Goal: Task Accomplishment & Management: Use online tool/utility

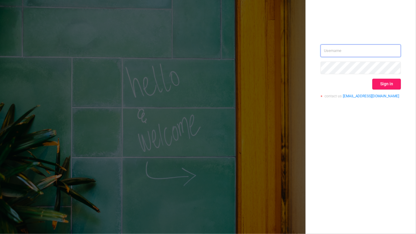
type input "[EMAIL_ADDRESS][DOMAIN_NAME]"
click at [383, 85] on button "Sign in" at bounding box center [386, 84] width 29 height 11
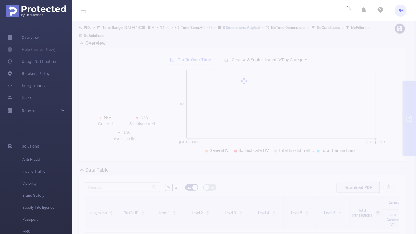
click at [83, 12] on icon at bounding box center [82, 12] width 3 height 0
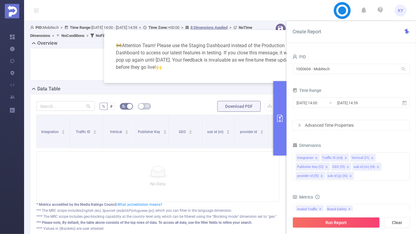
click at [273, 53] on div "🚧 Attention Team! Please use the Staging Dashboard instead of the Production Da…" at bounding box center [207, 56] width 193 height 38
click at [326, 70] on input "1000604 - Mobitech" at bounding box center [350, 69] width 117 height 11
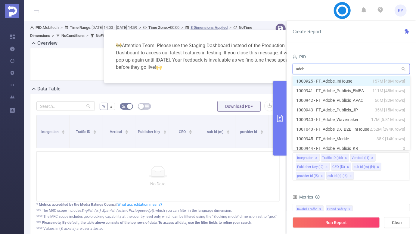
type input "adobe"
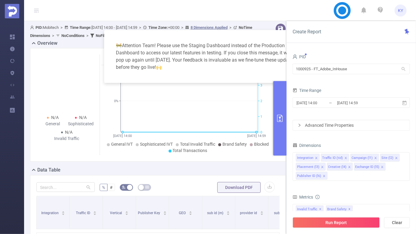
click at [245, 44] on div "🚧 Attention Team! Please use the Staging Dashboard instead of the Production Da…" at bounding box center [207, 56] width 193 height 38
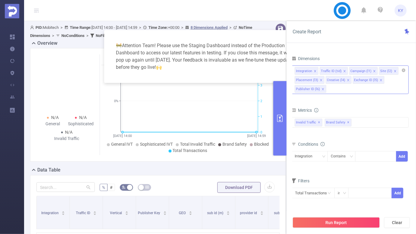
click at [402, 72] on div "Integration Traffic ID (tid) Campaign (l1) Site (l2) Placement (l3) Creative (l…" at bounding box center [349, 71] width 111 height 10
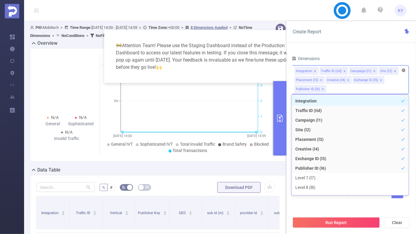
click at [402, 72] on icon "icon: close-circle" at bounding box center [403, 71] width 4 height 4
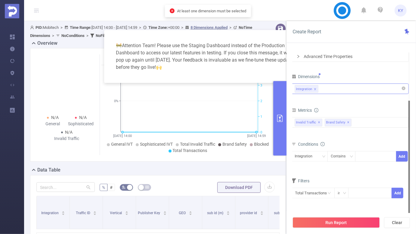
click at [391, 74] on div "Dimensions" at bounding box center [349, 77] width 117 height 10
click at [373, 93] on div "Integration" at bounding box center [349, 89] width 111 height 10
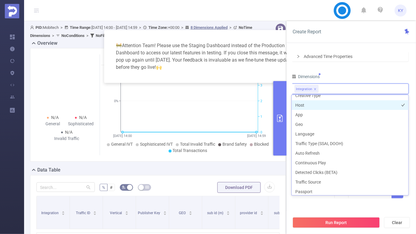
click at [322, 104] on li "Host" at bounding box center [349, 105] width 117 height 10
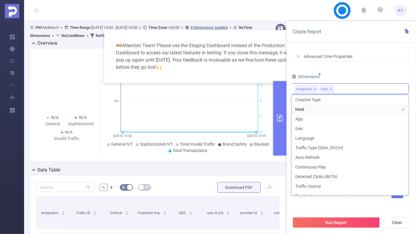
click at [355, 68] on div "PID 1000925 - FT_Adobe_InHouse 1000925 - FT_Adobe_InHouse Time Range [DATE] 14:…" at bounding box center [349, 95] width 117 height 223
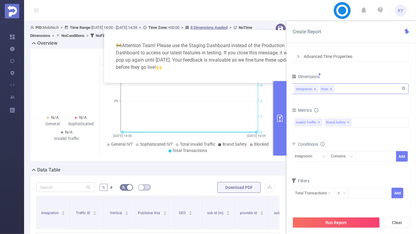
click at [351, 84] on div "Integration Host" at bounding box center [349, 89] width 111 height 10
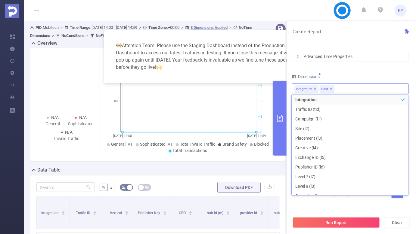
click at [359, 76] on div "Dimensions" at bounding box center [349, 77] width 117 height 10
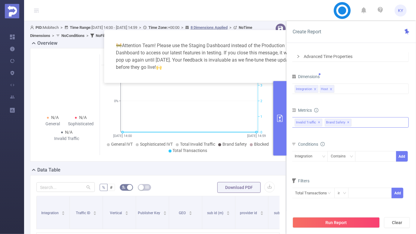
click at [347, 123] on span "✕" at bounding box center [348, 122] width 2 height 7
click at [318, 122] on span "✕" at bounding box center [319, 122] width 2 height 7
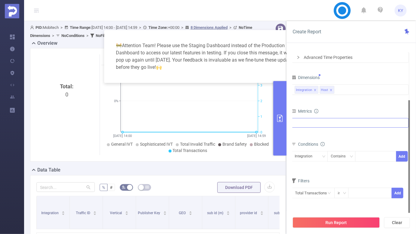
click at [328, 122] on div at bounding box center [349, 123] width 117 height 10
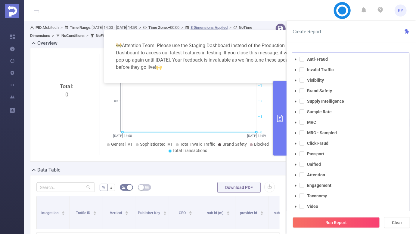
click at [302, 177] on li "Attention" at bounding box center [350, 175] width 117 height 8
click at [302, 176] on span at bounding box center [301, 175] width 5 height 5
click at [346, 224] on button "Run Report" at bounding box center [335, 222] width 87 height 11
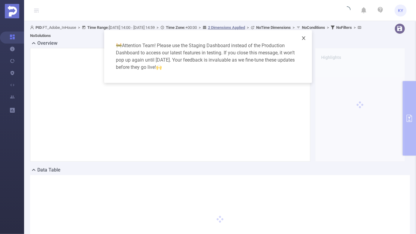
click at [304, 41] on span "Close" at bounding box center [303, 38] width 17 height 17
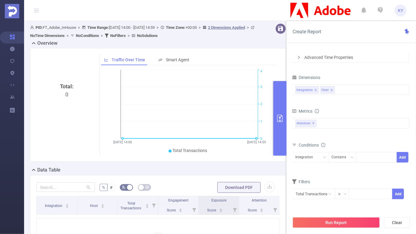
click at [348, 59] on div "Advanced Time Properties" at bounding box center [350, 57] width 117 height 10
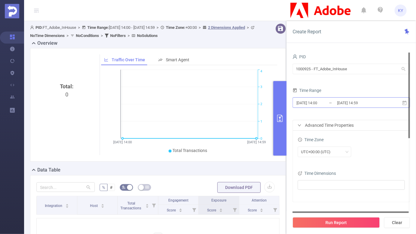
click at [349, 104] on input "[DATE] 14:59" at bounding box center [360, 103] width 49 height 8
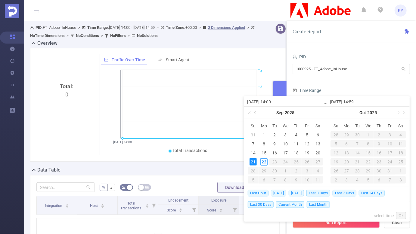
click at [304, 193] on span "[DATE]" at bounding box center [295, 193] width 15 height 7
type input "[DATE] 00:00"
type input "[DATE] 23:59"
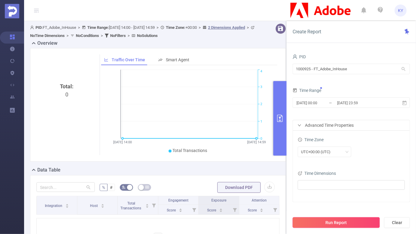
click at [345, 221] on button "Run Report" at bounding box center [335, 222] width 87 height 11
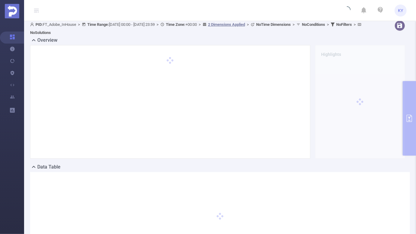
scroll to position [8, 0]
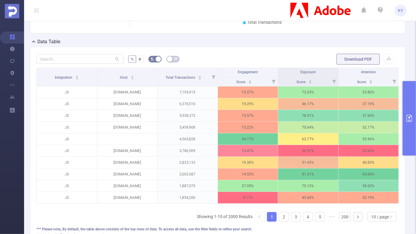
scroll to position [129, 0]
click at [384, 215] on div "10 / page" at bounding box center [380, 216] width 18 height 9
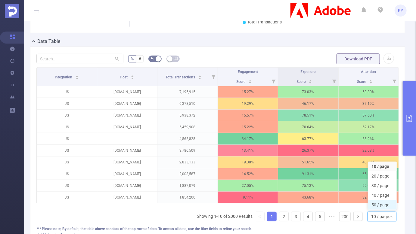
click at [383, 203] on li "50 / page" at bounding box center [381, 205] width 29 height 10
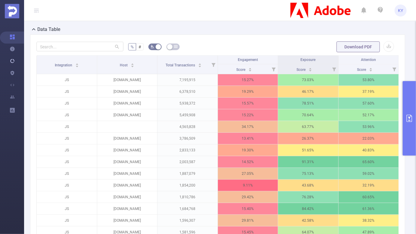
scroll to position [141, 0]
click at [393, 69] on icon at bounding box center [394, 70] width 4 height 4
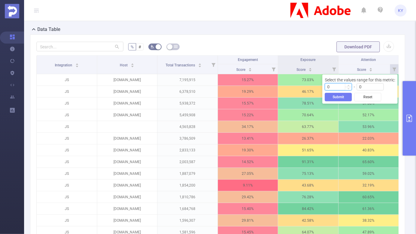
click at [337, 84] on input "0" at bounding box center [338, 87] width 26 height 7
type input "70"
click at [338, 98] on button "Submit" at bounding box center [337, 97] width 27 height 8
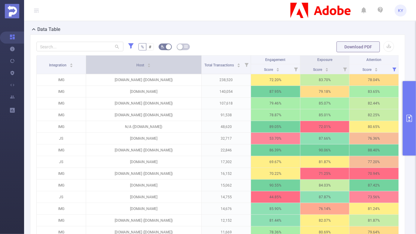
drag, startPoint x: 155, startPoint y: 63, endPoint x: 189, endPoint y: 63, distance: 33.7
click at [189, 63] on th "Host" at bounding box center [143, 65] width 115 height 19
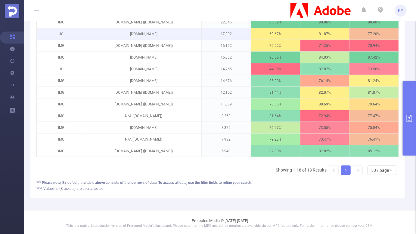
scroll to position [156, 0]
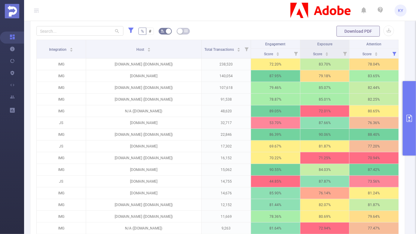
click at [413, 111] on button "primary" at bounding box center [408, 118] width 13 height 75
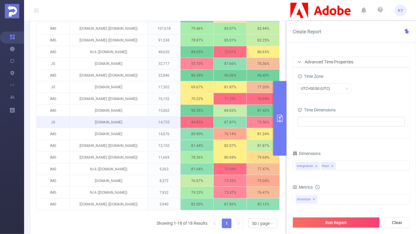
scroll to position [238, 0]
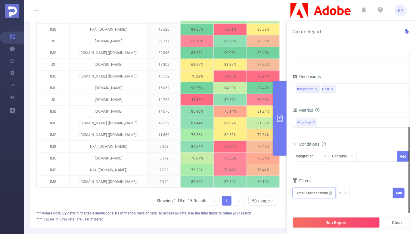
click at [322, 192] on input "text" at bounding box center [313, 193] width 43 height 11
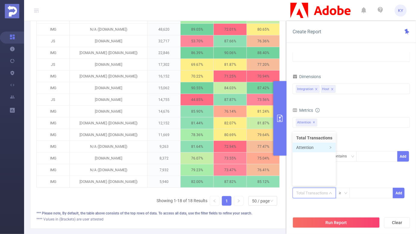
click at [328, 151] on li "Attention" at bounding box center [313, 148] width 43 height 10
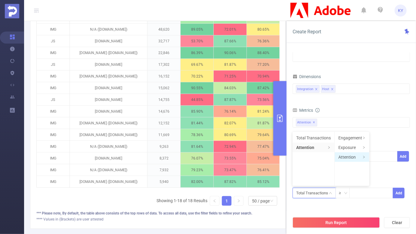
click at [350, 157] on li "Attention" at bounding box center [351, 157] width 35 height 10
click at [382, 135] on li "Score" at bounding box center [385, 138] width 33 height 10
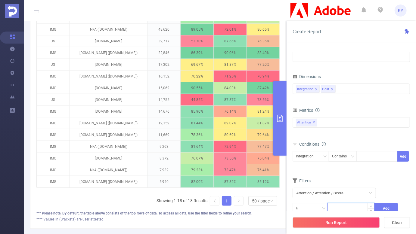
click at [345, 205] on input at bounding box center [350, 208] width 46 height 9
type input "70"
click at [383, 205] on button "Add" at bounding box center [385, 208] width 23 height 11
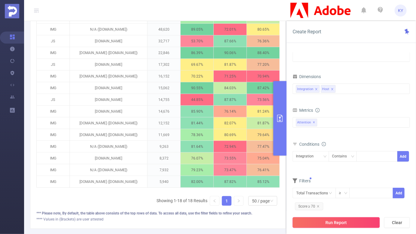
click at [357, 223] on button "Run Report" at bounding box center [335, 222] width 87 height 11
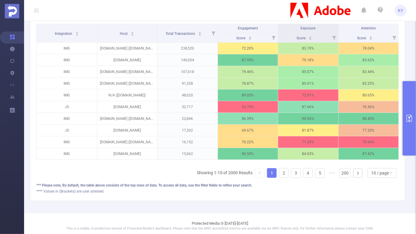
scroll to position [159, 0]
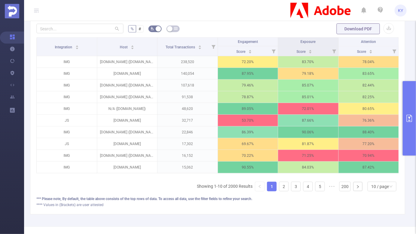
click at [410, 164] on div "PID: FT_Adobe_InHouse > Time Range: [DATE] 00:00 - [DATE] 23:59 > Time Zone: +0…" at bounding box center [220, 44] width 392 height 364
click at [404, 163] on div "% # Download PDF Integration Host Total Transactions Engagement Exposure Attent…" at bounding box center [217, 116] width 375 height 198
click at [409, 149] on button "primary" at bounding box center [408, 118] width 13 height 75
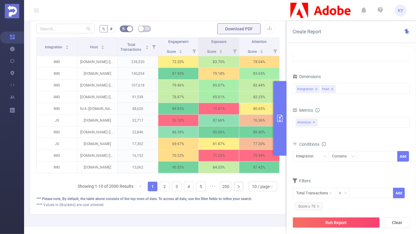
click at [278, 125] on button "primary" at bounding box center [279, 118] width 13 height 75
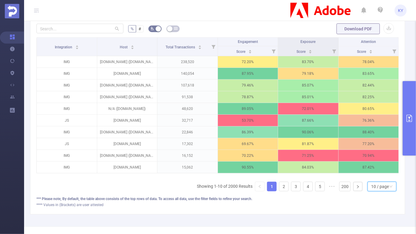
click at [384, 183] on div "10 / page" at bounding box center [380, 186] width 18 height 9
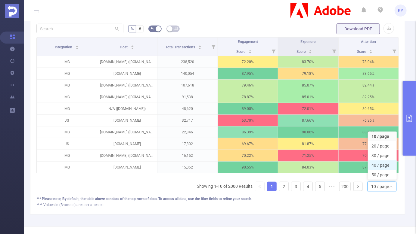
click at [382, 166] on li "40 / page" at bounding box center [381, 166] width 29 height 10
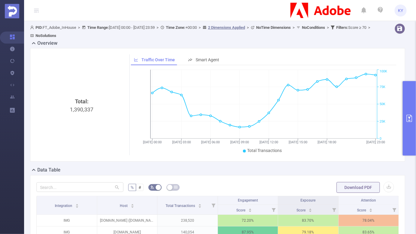
scroll to position [224, 0]
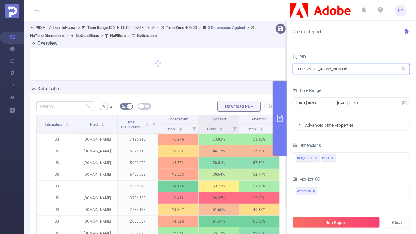
click at [358, 70] on input "1000925 - FT_Adobe_InHouse" at bounding box center [350, 69] width 117 height 11
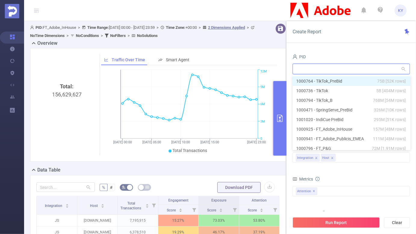
type input "a"
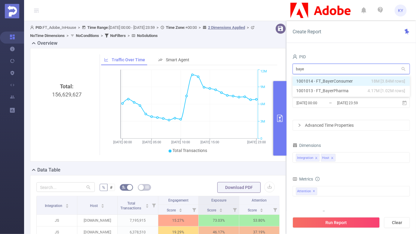
type input "bayer"
click at [352, 81] on li "1001014 - FT_BayerConsumer 18M [3.84M rows]" at bounding box center [350, 81] width 117 height 10
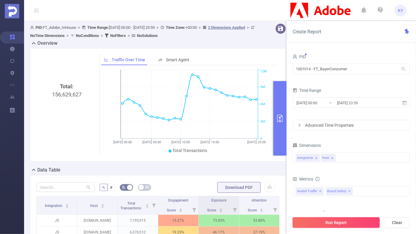
click at [353, 222] on button "Run Report" at bounding box center [335, 222] width 87 height 11
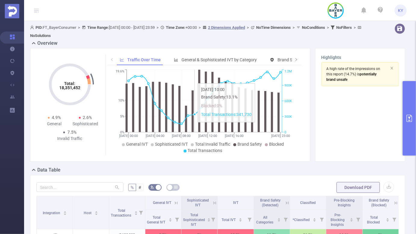
scroll to position [96, 0]
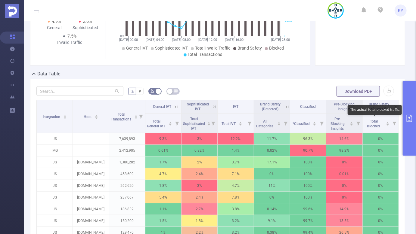
click at [405, 124] on button "primary" at bounding box center [408, 118] width 13 height 75
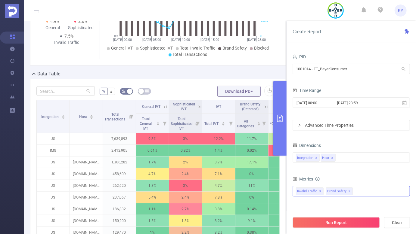
click at [348, 189] on span "✕" at bounding box center [349, 191] width 2 height 7
click at [317, 190] on span "Invalid Traffic ✕" at bounding box center [310, 192] width 28 height 8
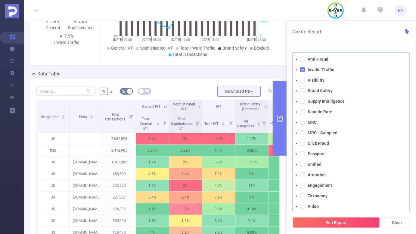
click at [300, 170] on ul "Anti-Fraud Invalid Traffic Visibility Brand Safety Supply Intelligence Sample R…" at bounding box center [351, 132] width 117 height 155
click at [302, 177] on span at bounding box center [302, 175] width 5 height 5
click at [302, 68] on span at bounding box center [302, 69] width 5 height 5
click at [335, 220] on button "Run Report" at bounding box center [335, 222] width 87 height 11
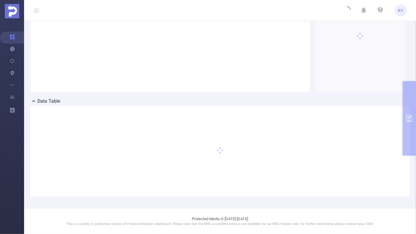
scroll to position [69, 0]
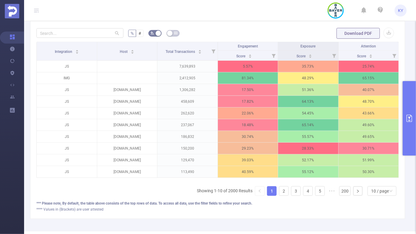
scroll to position [176, 0]
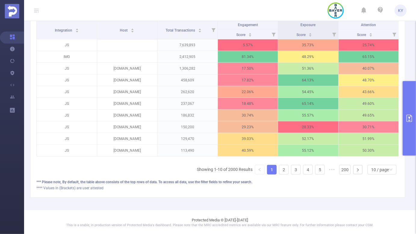
click at [409, 104] on button "primary" at bounding box center [408, 118] width 13 height 75
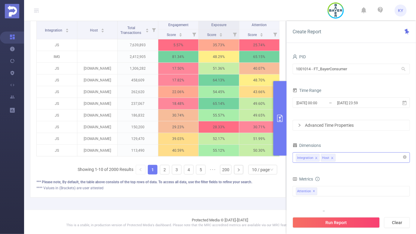
click at [358, 157] on div "Integration Host" at bounding box center [351, 158] width 111 height 10
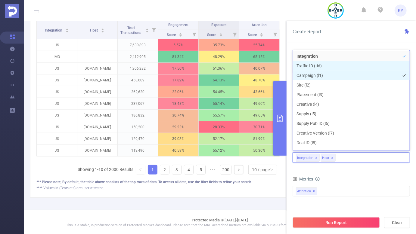
scroll to position [66, 0]
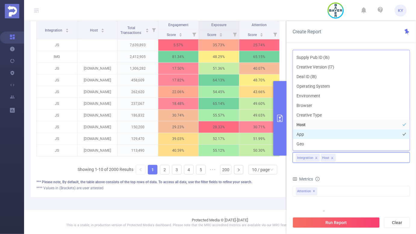
click at [312, 134] on li "App" at bounding box center [351, 135] width 117 height 10
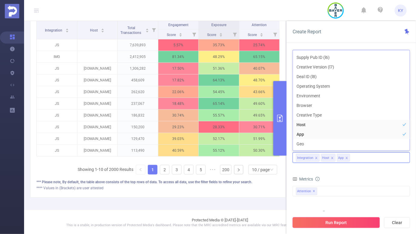
click at [327, 222] on button "Run Report" at bounding box center [335, 222] width 87 height 11
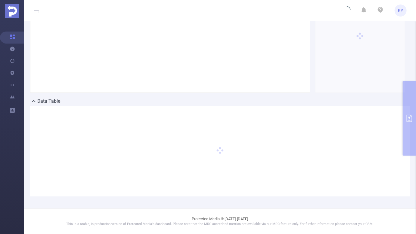
scroll to position [69, 0]
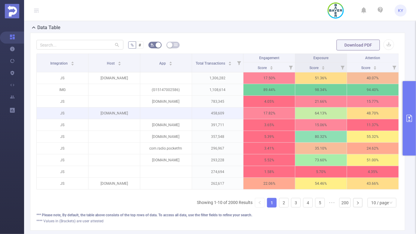
scroll to position [143, 0]
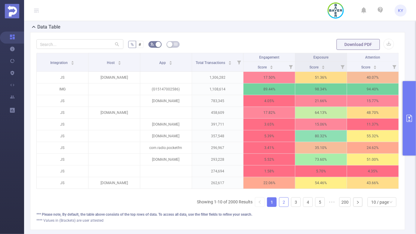
click at [284, 201] on link "2" at bounding box center [283, 202] width 9 height 9
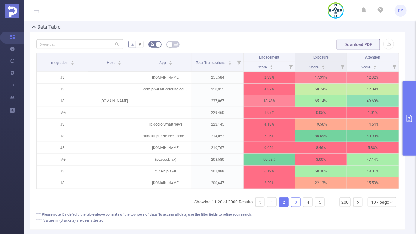
click at [294, 199] on link "3" at bounding box center [295, 202] width 9 height 9
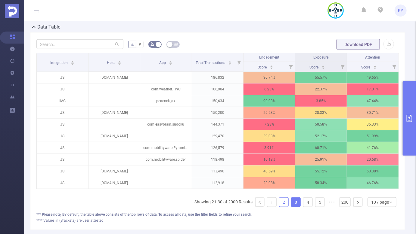
click at [281, 199] on link "2" at bounding box center [283, 202] width 9 height 9
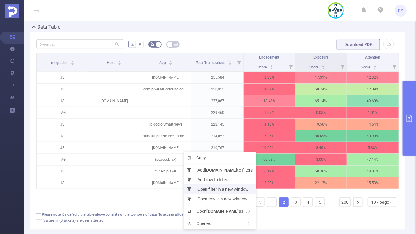
click at [216, 190] on li "Open filter in a new window" at bounding box center [219, 190] width 72 height 10
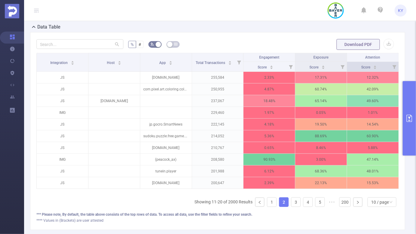
click at [395, 67] on icon at bounding box center [394, 67] width 4 height 4
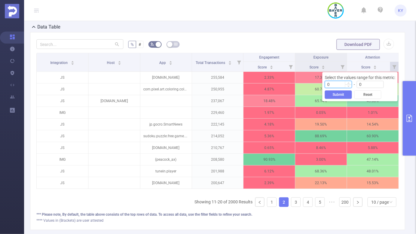
click at [342, 82] on input "0" at bounding box center [338, 84] width 26 height 7
click at [337, 96] on button "Submit" at bounding box center [337, 95] width 27 height 8
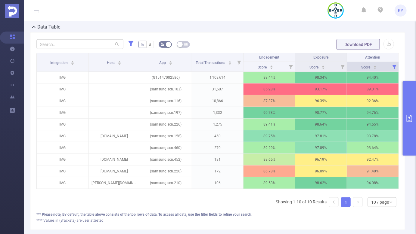
click at [392, 67] on icon at bounding box center [394, 67] width 8 height 10
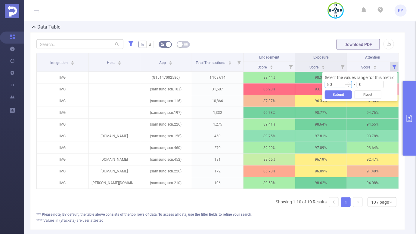
click at [342, 85] on input "80" at bounding box center [338, 84] width 26 height 7
type input "70"
click at [337, 96] on button "Submit" at bounding box center [337, 95] width 27 height 8
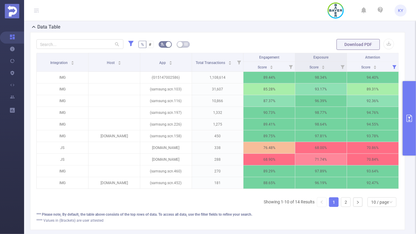
click at [412, 112] on button "primary" at bounding box center [408, 118] width 13 height 75
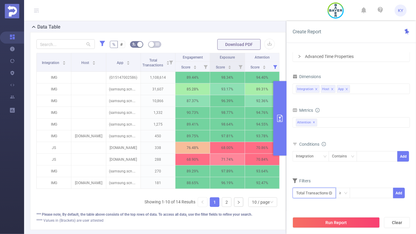
click at [321, 188] on input "text" at bounding box center [313, 193] width 43 height 11
click at [324, 146] on li "Attention" at bounding box center [313, 148] width 43 height 10
click at [352, 156] on li "Attention" at bounding box center [351, 157] width 35 height 10
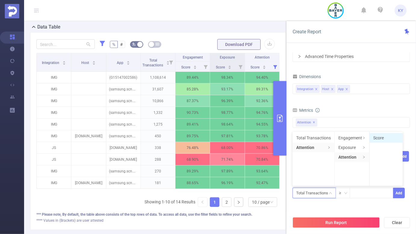
click at [386, 133] on li "Score" at bounding box center [385, 138] width 33 height 10
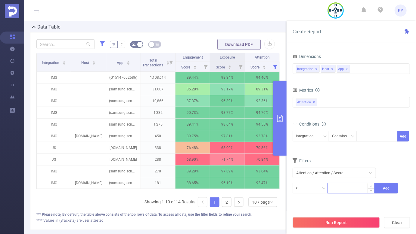
click at [334, 185] on input at bounding box center [350, 187] width 46 height 9
type input "70"
click at [386, 187] on button "Add" at bounding box center [385, 188] width 23 height 11
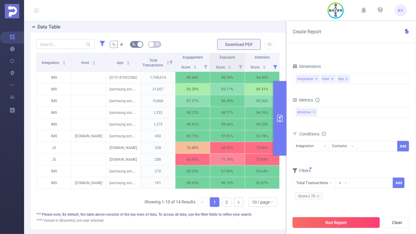
click at [360, 222] on button "Run Report" at bounding box center [335, 222] width 87 height 11
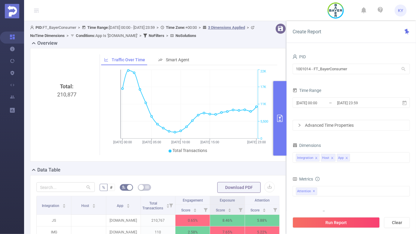
scroll to position [90, 0]
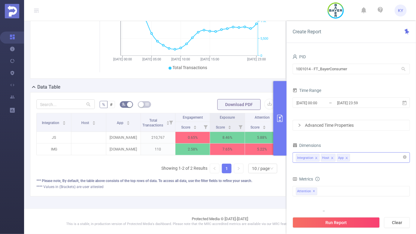
click at [373, 159] on div "Integration Host App" at bounding box center [351, 158] width 111 height 10
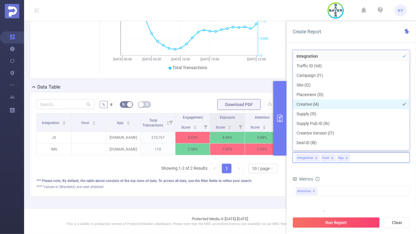
scroll to position [3, 0]
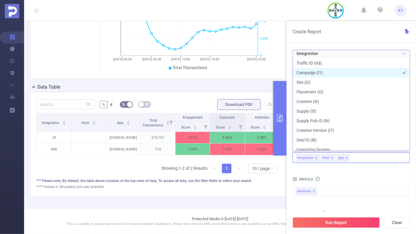
click at [328, 72] on li "Campaign (l1)" at bounding box center [351, 73] width 117 height 10
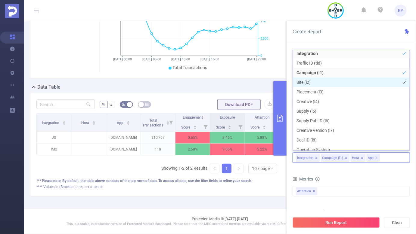
click at [328, 82] on li "Site (l2)" at bounding box center [351, 83] width 117 height 10
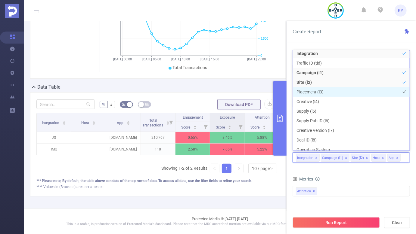
click at [328, 93] on li "Placement (l3)" at bounding box center [351, 92] width 117 height 10
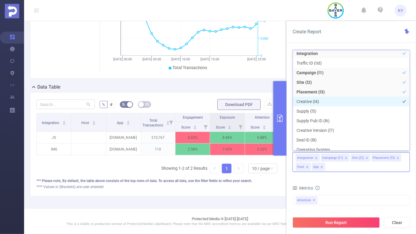
click at [328, 104] on li "Creative (l4)" at bounding box center [351, 102] width 117 height 10
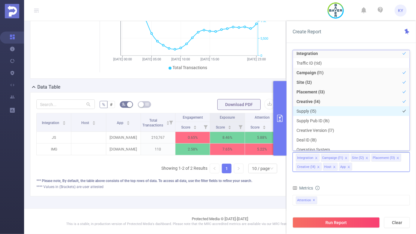
click at [328, 115] on li "Supply (l5)" at bounding box center [351, 111] width 117 height 10
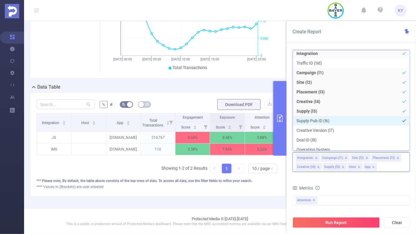
click at [329, 121] on li "Supply Pub ID (l6)" at bounding box center [351, 121] width 117 height 10
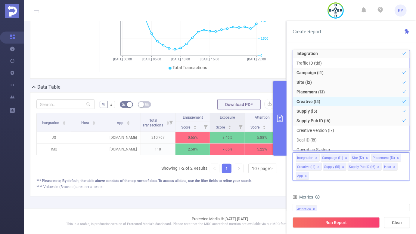
click at [323, 99] on li "Creative (l4)" at bounding box center [351, 102] width 117 height 10
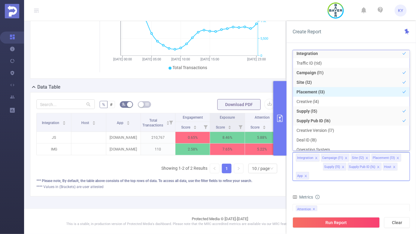
click at [323, 90] on li "Placement (l3)" at bounding box center [351, 92] width 117 height 10
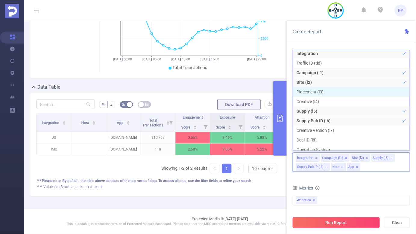
scroll to position [7, 0]
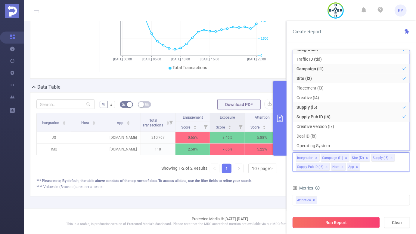
click at [339, 224] on button "Run Report" at bounding box center [335, 222] width 87 height 11
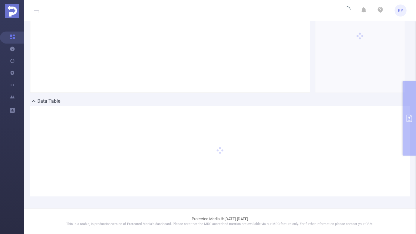
scroll to position [69, 0]
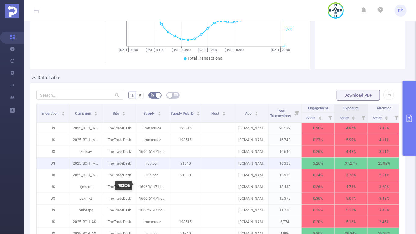
scroll to position [134, 0]
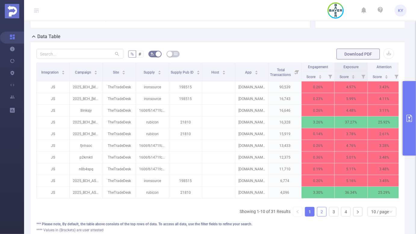
click at [323, 208] on link "2" at bounding box center [321, 212] width 9 height 9
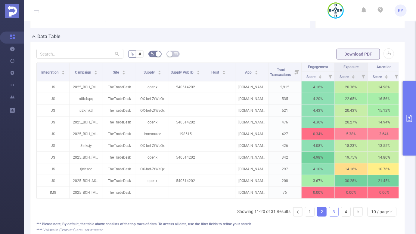
click at [337, 210] on link "3" at bounding box center [333, 212] width 9 height 9
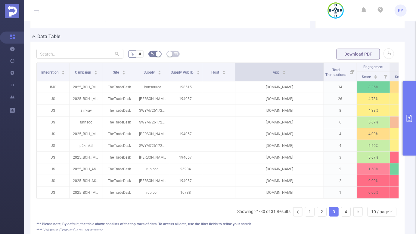
drag, startPoint x: 267, startPoint y: 66, endPoint x: 322, endPoint y: 72, distance: 55.7
click at [322, 72] on span at bounding box center [323, 72] width 3 height 18
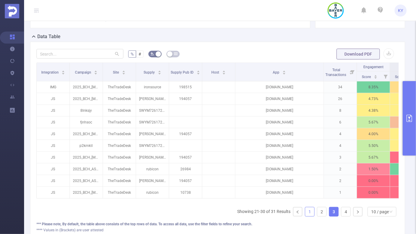
click at [308, 211] on link "1" at bounding box center [309, 212] width 9 height 9
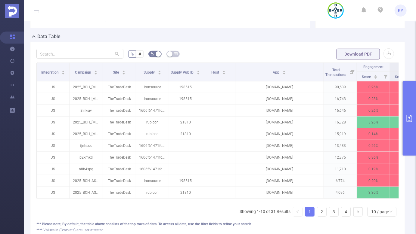
click at [407, 124] on button "primary" at bounding box center [408, 118] width 13 height 75
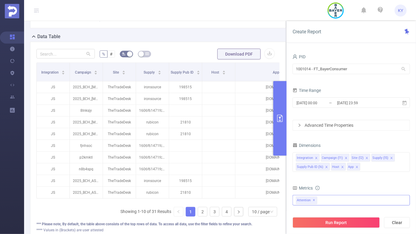
click at [355, 201] on div "Attention ✕" at bounding box center [350, 200] width 117 height 11
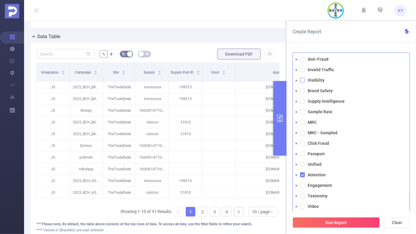
click at [303, 80] on span at bounding box center [302, 80] width 5 height 5
click at [303, 70] on span at bounding box center [302, 69] width 5 height 5
click at [328, 225] on button "Run Report" at bounding box center [335, 222] width 87 height 11
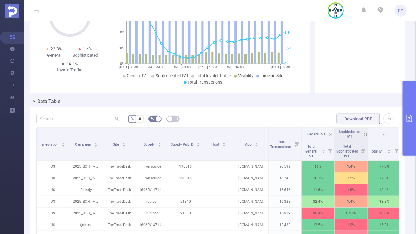
click at [215, 116] on form "% # Download PDF" at bounding box center [217, 119] width 362 height 12
